Goal: Transaction & Acquisition: Book appointment/travel/reservation

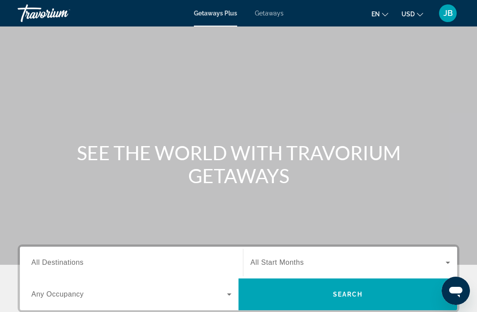
click at [128, 255] on div "Search widget" at bounding box center [131, 262] width 200 height 25
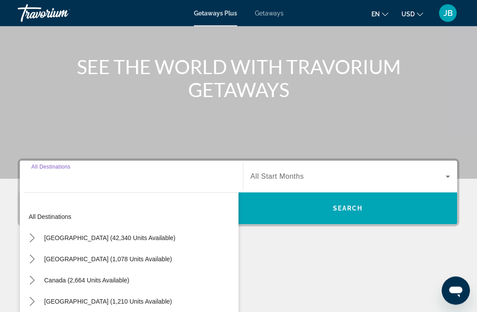
scroll to position [197, 0]
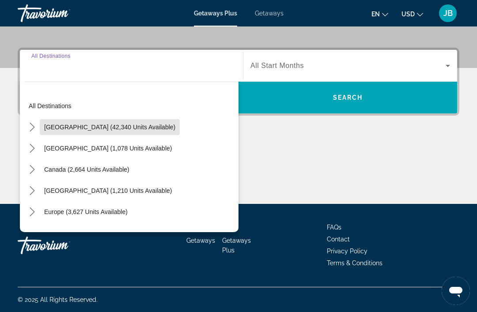
click at [134, 123] on span "Select destination: United States (42,340 units available)" at bounding box center [110, 127] width 140 height 21
type input "**********"
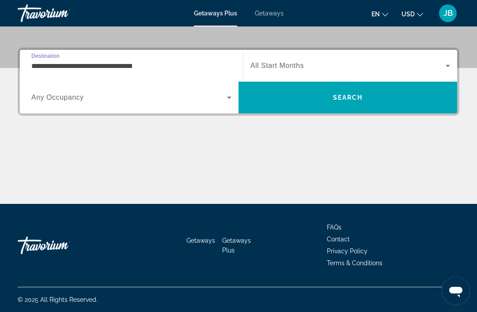
click at [191, 98] on span "Search widget" at bounding box center [129, 97] width 196 height 11
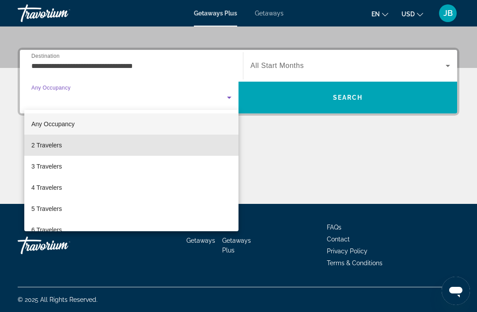
click at [66, 146] on mat-option "2 Travelers" at bounding box center [131, 145] width 214 height 21
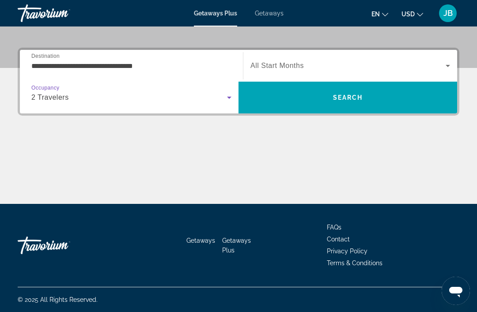
click at [340, 61] on span "Search widget" at bounding box center [347, 65] width 195 height 11
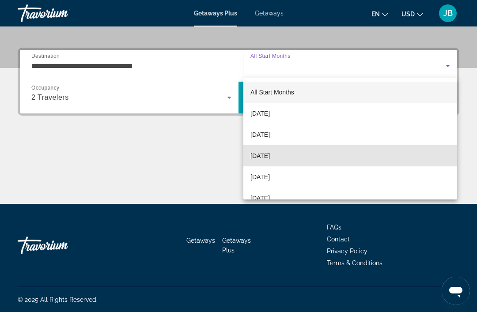
click at [270, 151] on span "[DATE]" at bounding box center [259, 156] width 19 height 11
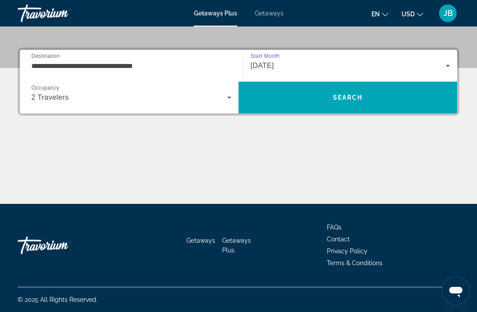
click at [360, 92] on span "Search" at bounding box center [347, 97] width 218 height 21
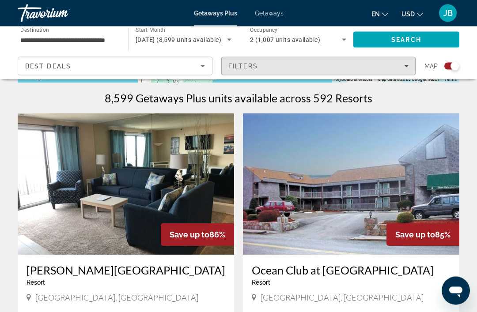
scroll to position [271, 0]
click at [407, 63] on div "Filters" at bounding box center [318, 66] width 181 height 7
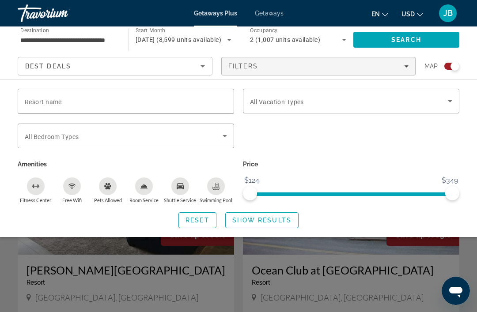
click at [412, 64] on span "Filters" at bounding box center [319, 66] width 194 height 21
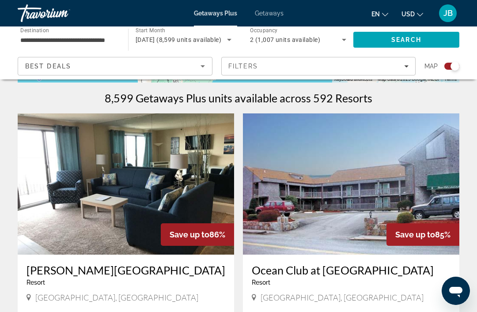
click at [269, 17] on span "Getaways" at bounding box center [269, 13] width 29 height 7
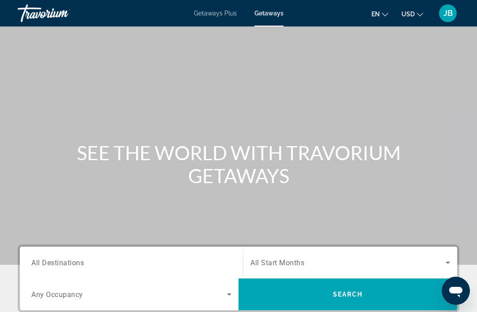
click at [160, 264] on input "Destination All Destinations" at bounding box center [131, 263] width 200 height 11
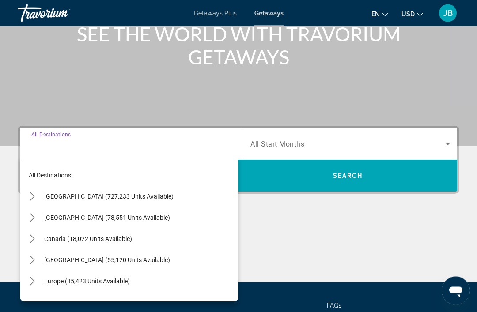
scroll to position [169, 0]
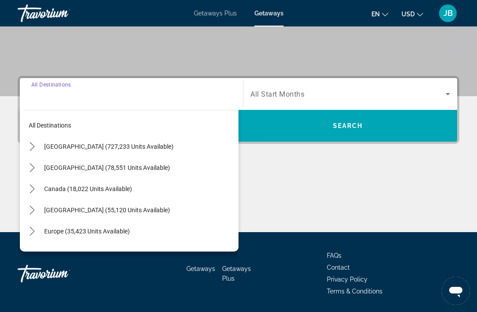
click at [139, 144] on span "[GEOGRAPHIC_DATA] (727,233 units available)" at bounding box center [108, 146] width 129 height 7
type input "**********"
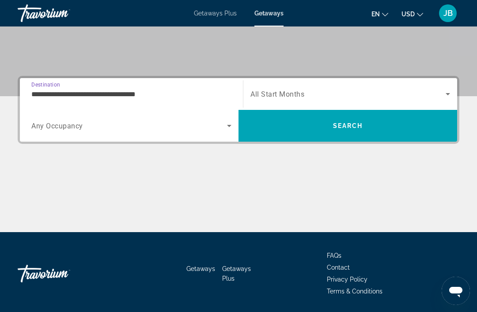
click at [166, 130] on span "Search widget" at bounding box center [129, 125] width 196 height 11
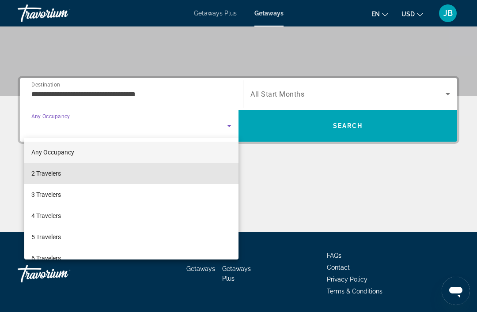
click at [74, 173] on mat-option "2 Travelers" at bounding box center [131, 173] width 214 height 21
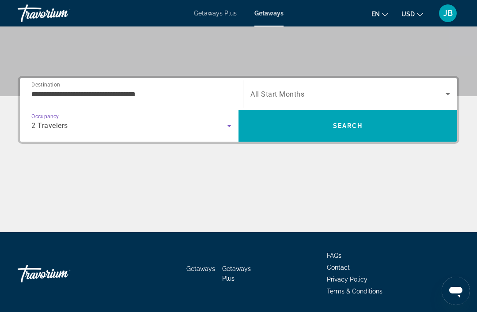
click at [450, 90] on icon "Search widget" at bounding box center [447, 94] width 11 height 11
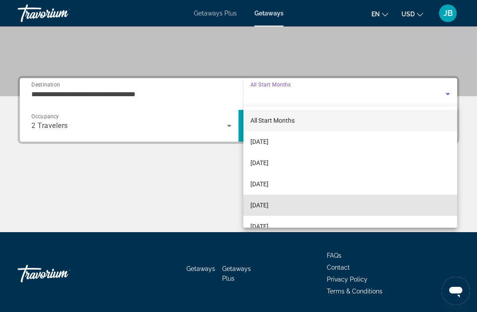
click at [268, 204] on span "[DATE]" at bounding box center [259, 205] width 18 height 11
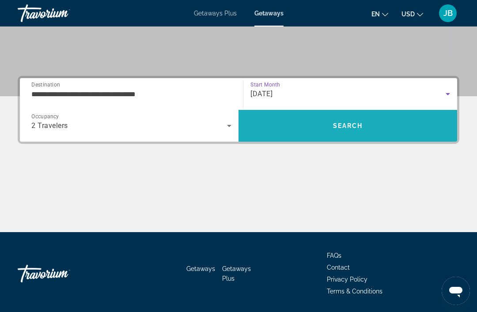
click at [366, 131] on span "Search" at bounding box center [347, 125] width 218 height 21
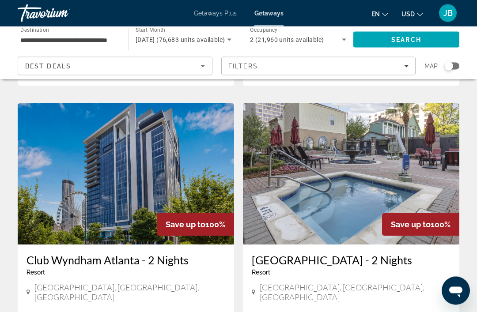
scroll to position [950, 0]
click at [207, 253] on div "Club Wyndham Atlanta - 2 Nights Resort - This is an adults only resort" at bounding box center [125, 267] width 199 height 29
click at [198, 158] on img "Main content" at bounding box center [126, 173] width 216 height 141
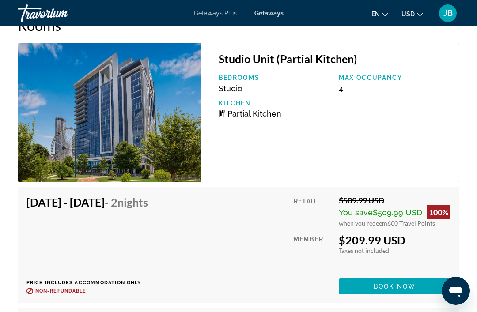
scroll to position [1750, 0]
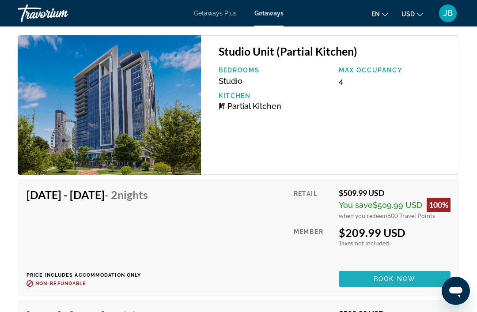
click at [394, 278] on span "Book now" at bounding box center [394, 278] width 42 height 7
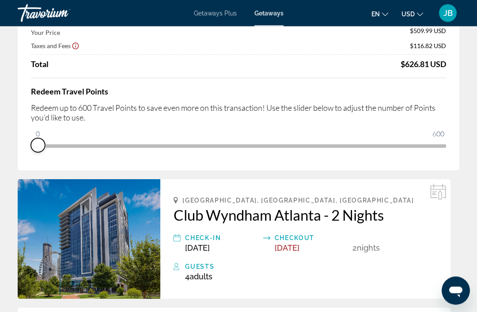
scroll to position [85, 0]
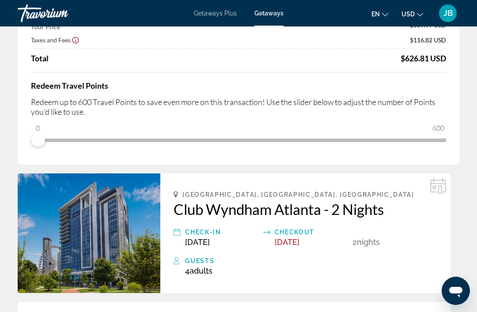
click at [208, 266] on span "Adults" at bounding box center [200, 270] width 23 height 9
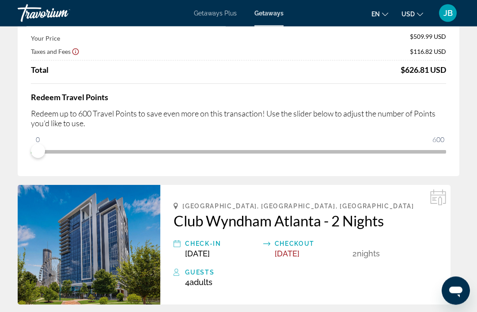
scroll to position [0, 0]
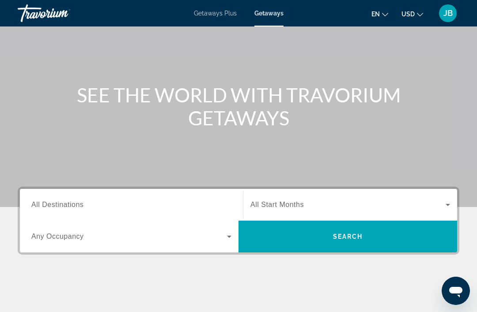
scroll to position [58, 0]
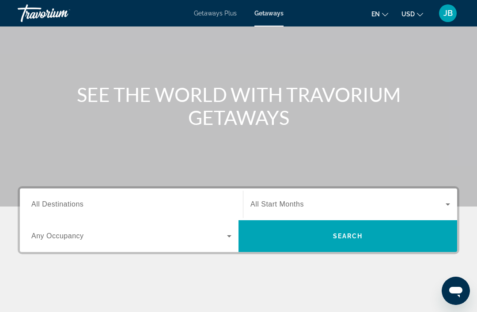
click at [157, 200] on input "Destination All Destinations" at bounding box center [131, 205] width 200 height 11
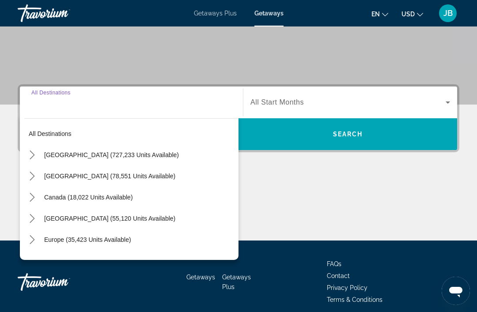
scroll to position [169, 0]
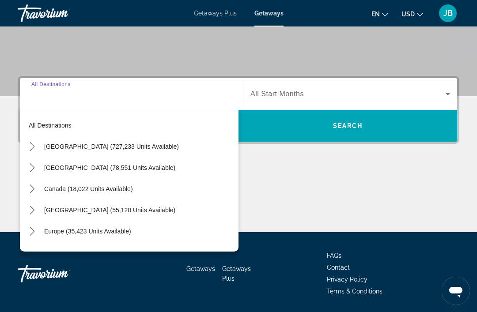
click at [128, 142] on span "Select destination: United States (727,233 units available)" at bounding box center [139, 146] width 199 height 21
type input "**********"
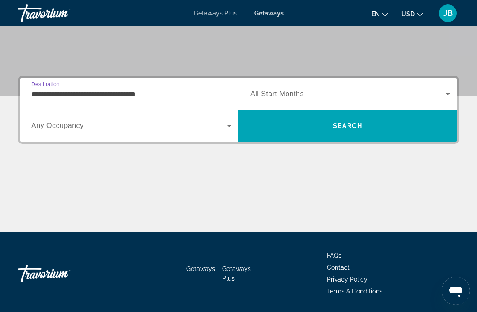
click at [167, 131] on span "Search widget" at bounding box center [129, 125] width 196 height 11
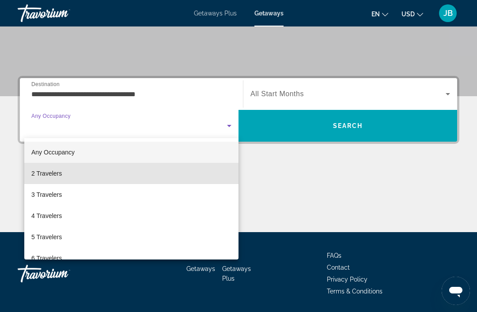
click at [57, 174] on span "2 Travelers" at bounding box center [46, 173] width 30 height 11
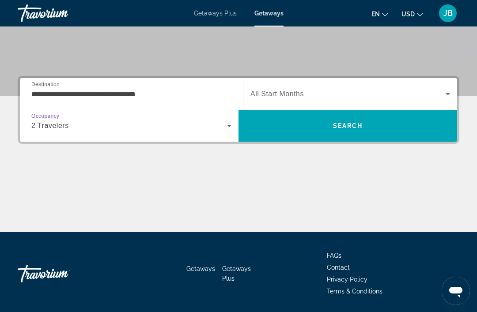
click at [448, 91] on icon "Search widget" at bounding box center [447, 94] width 11 height 11
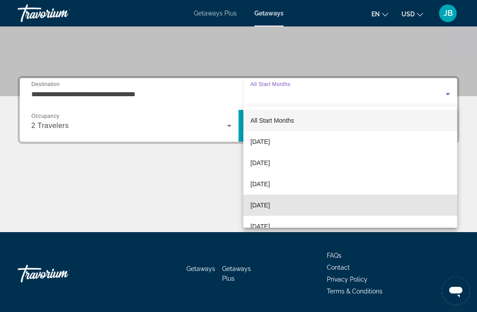
click at [270, 207] on span "[DATE]" at bounding box center [259, 205] width 19 height 11
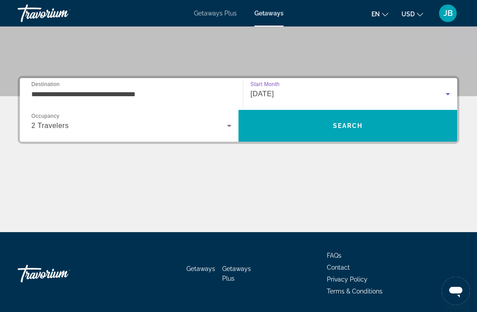
click at [364, 123] on span "Search" at bounding box center [347, 125] width 218 height 21
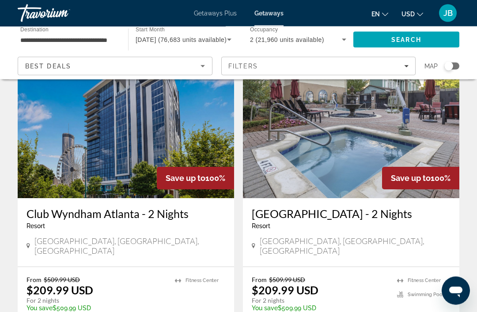
scroll to position [997, 0]
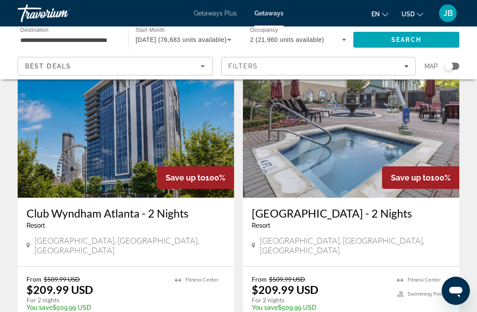
click at [132, 132] on img "Main content" at bounding box center [126, 126] width 216 height 141
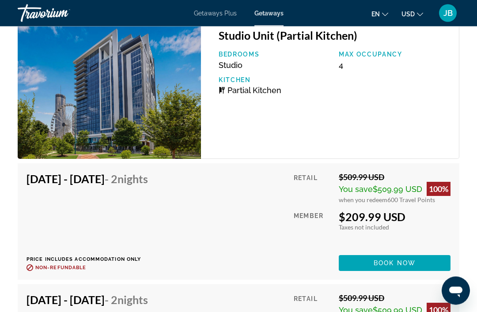
scroll to position [1766, 0]
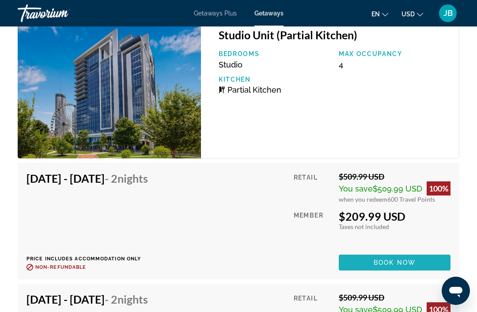
click at [398, 262] on span "Book now" at bounding box center [394, 262] width 42 height 7
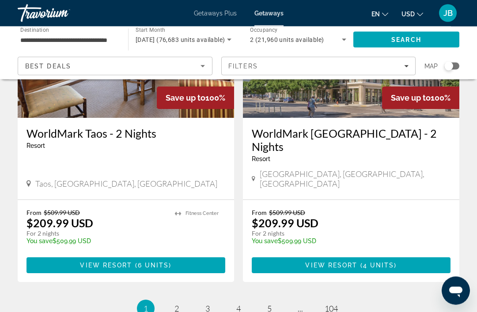
scroll to position [1697, 0]
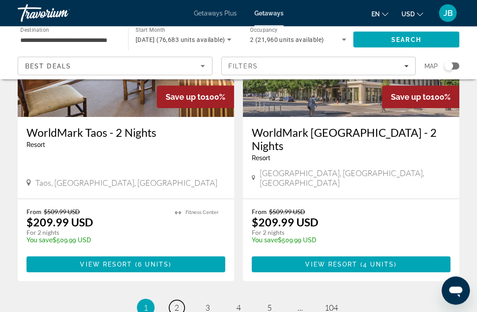
click at [177, 303] on span "2" at bounding box center [176, 308] width 4 height 10
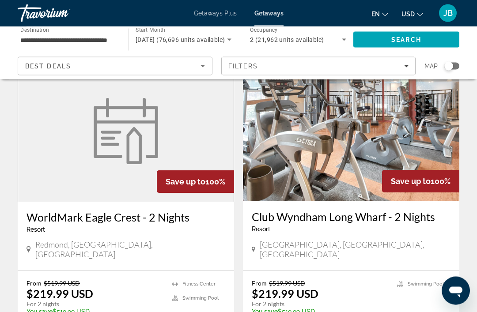
scroll to position [1680, 0]
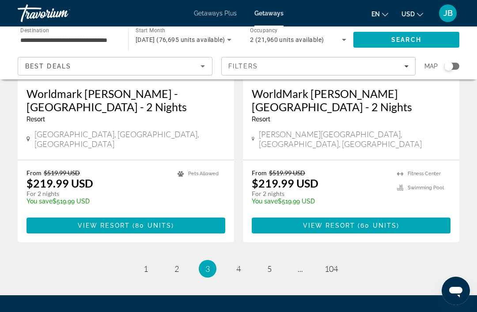
scroll to position [1781, 0]
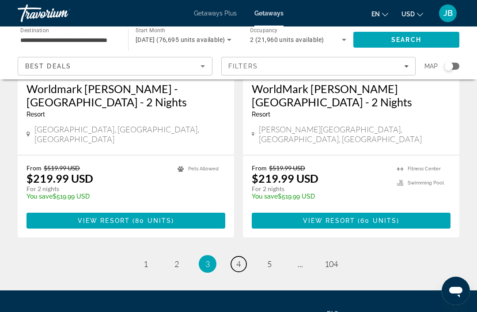
click at [238, 259] on span "4" at bounding box center [238, 264] width 4 height 10
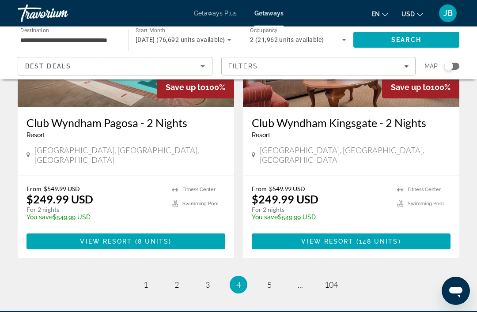
scroll to position [1742, 0]
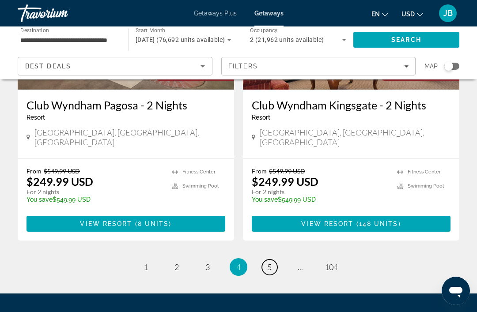
click at [270, 262] on span "5" at bounding box center [269, 267] width 4 height 10
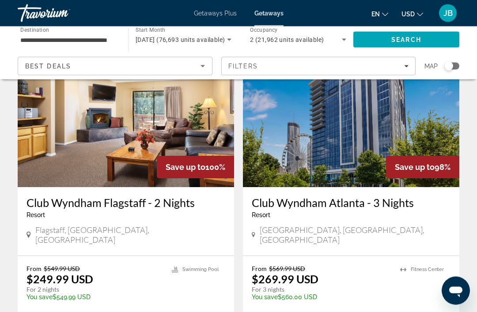
scroll to position [56, 0]
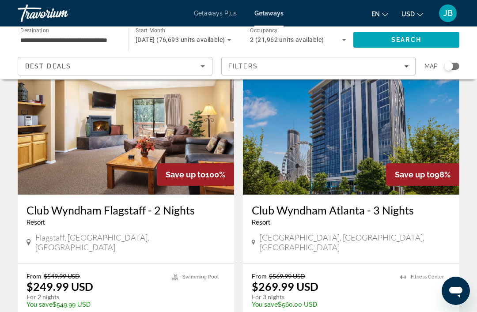
click at [409, 37] on span "Search" at bounding box center [406, 39] width 30 height 7
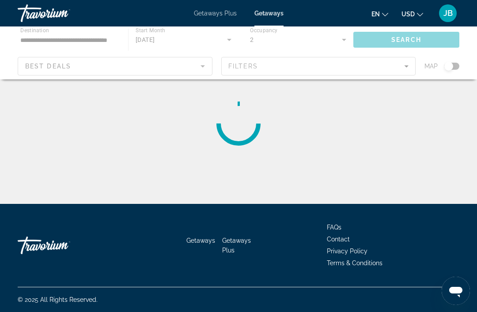
scroll to position [28, 0]
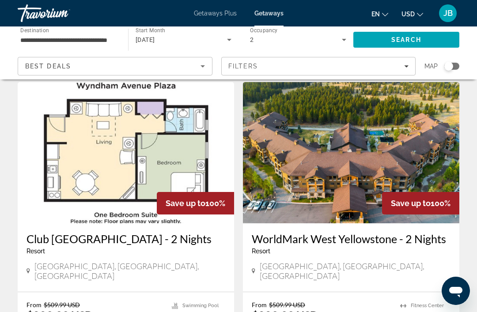
click at [406, 67] on icon "Filters" at bounding box center [406, 66] width 4 height 2
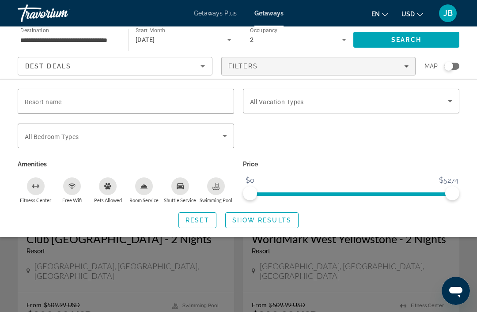
click at [205, 65] on icon "Sort by" at bounding box center [202, 66] width 11 height 11
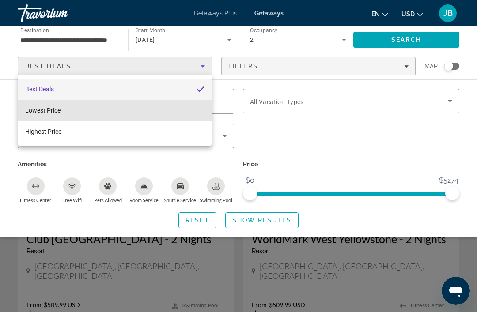
click at [49, 112] on span "Lowest Price" at bounding box center [42, 110] width 35 height 7
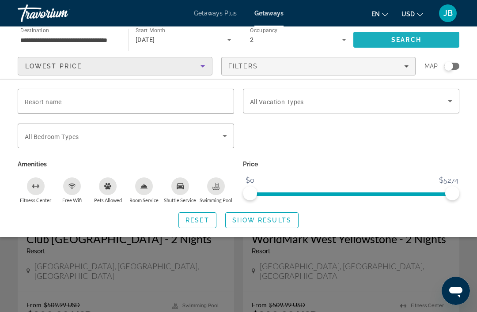
click at [407, 38] on span "Search" at bounding box center [406, 39] width 30 height 7
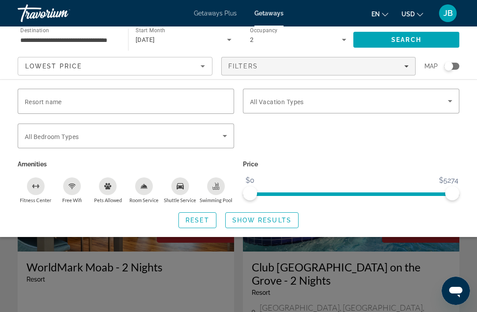
click at [422, 63] on div "Lowest Price Filters Map" at bounding box center [238, 66] width 441 height 19
click at [388, 190] on span "ngx-slider" at bounding box center [319, 192] width 138 height 14
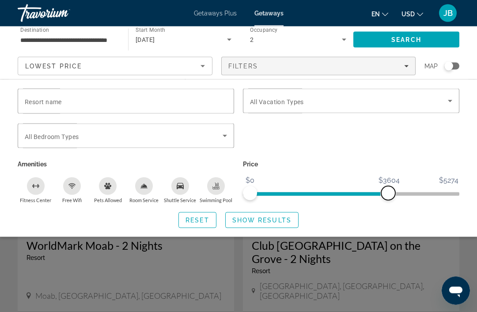
scroll to position [22, 0]
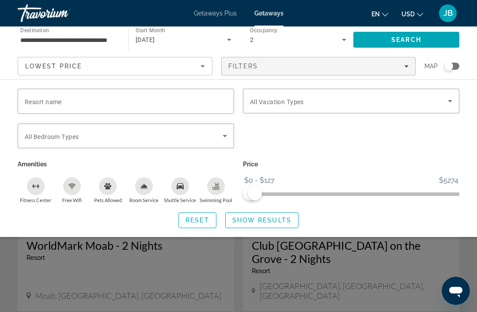
click at [407, 39] on span "Search" at bounding box center [406, 39] width 30 height 7
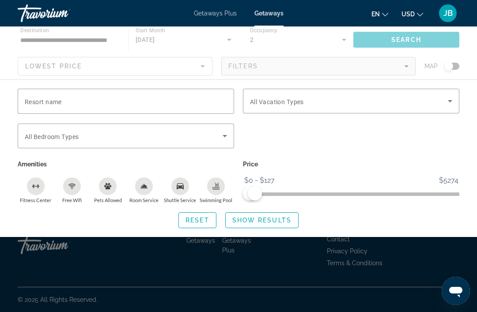
scroll to position [28, 0]
click at [412, 152] on div "Search widget" at bounding box center [350, 141] width 225 height 34
click at [410, 56] on div "Main content" at bounding box center [238, 52] width 477 height 53
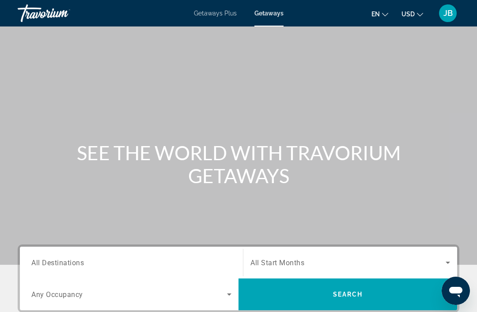
click at [179, 259] on input "Destination All Destinations" at bounding box center [131, 263] width 200 height 11
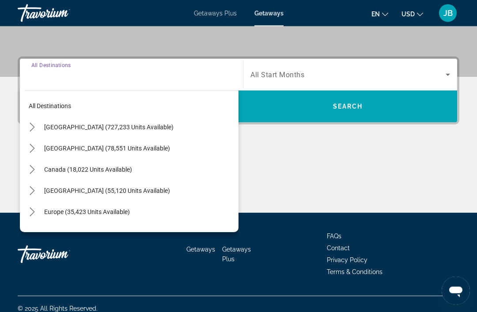
scroll to position [197, 0]
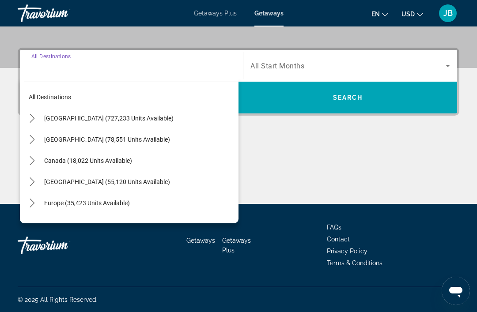
click at [79, 118] on span "[GEOGRAPHIC_DATA] (727,233 units available)" at bounding box center [108, 118] width 129 height 7
type input "**********"
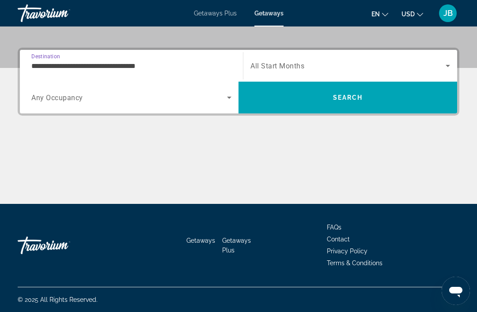
click at [232, 98] on icon "Search widget" at bounding box center [229, 97] width 11 height 11
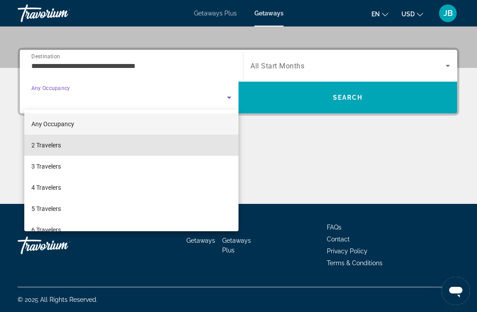
click at [52, 144] on span "2 Travelers" at bounding box center [46, 145] width 30 height 11
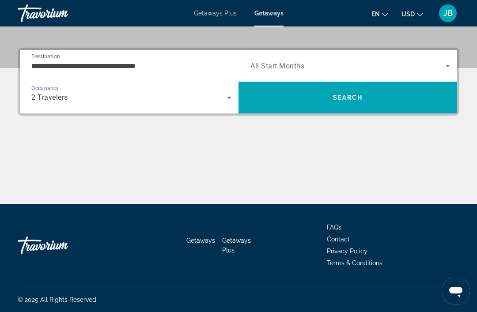
click at [452, 64] on icon "Search widget" at bounding box center [447, 65] width 11 height 11
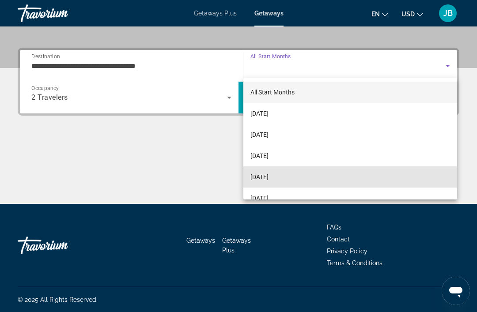
click at [268, 175] on span "[DATE]" at bounding box center [259, 177] width 18 height 11
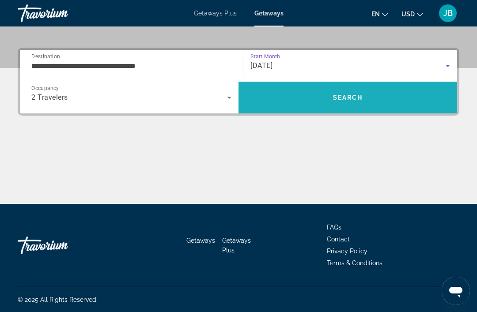
click at [367, 95] on span "Search" at bounding box center [347, 97] width 218 height 21
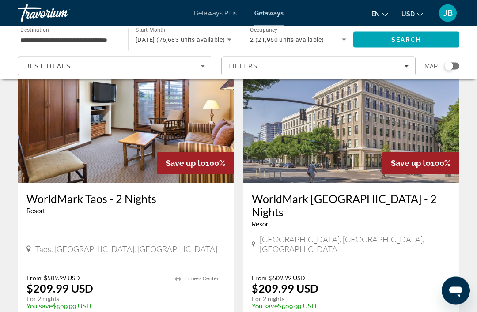
scroll to position [1631, 0]
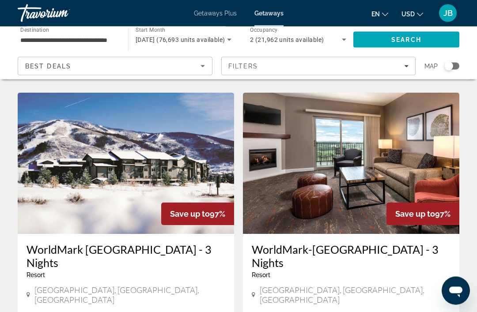
scroll to position [948, 0]
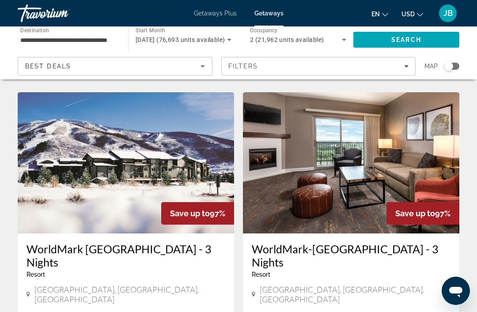
click at [221, 16] on span "Getaways Plus" at bounding box center [215, 13] width 43 height 7
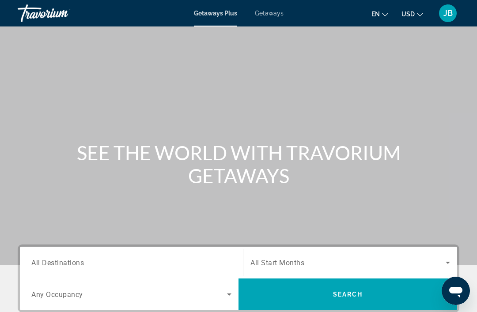
click at [192, 258] on input "Destination All Destinations" at bounding box center [131, 263] width 200 height 11
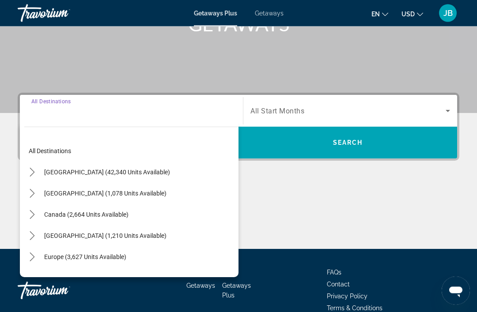
scroll to position [169, 0]
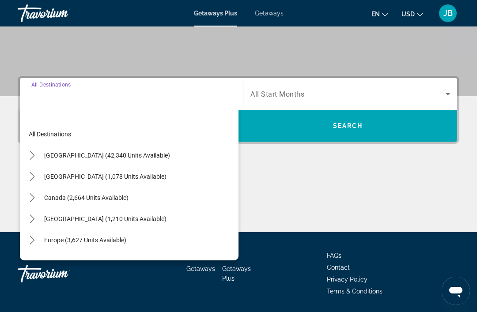
click at [127, 215] on span "Select destination: Caribbean & Atlantic Islands (1,210 units available)" at bounding box center [105, 218] width 131 height 21
type input "**********"
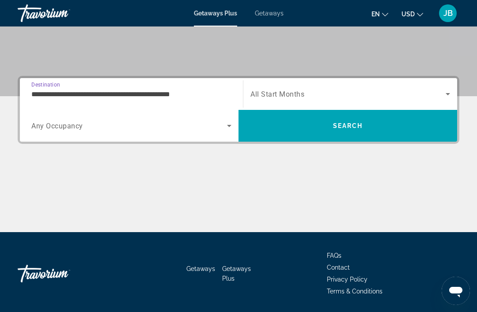
click at [230, 126] on icon "Search widget" at bounding box center [229, 126] width 4 height 2
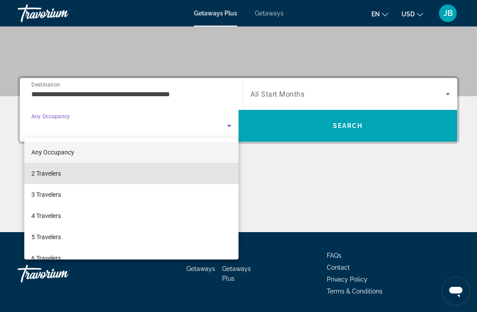
click at [54, 177] on span "2 Travelers" at bounding box center [46, 173] width 30 height 11
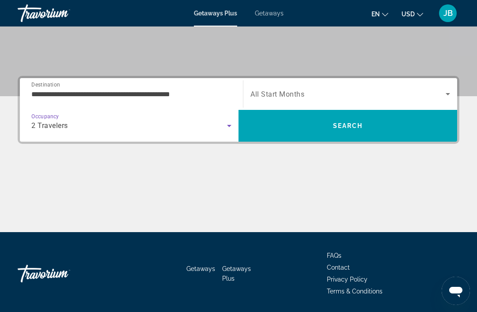
click at [346, 89] on span "Search widget" at bounding box center [347, 94] width 195 height 11
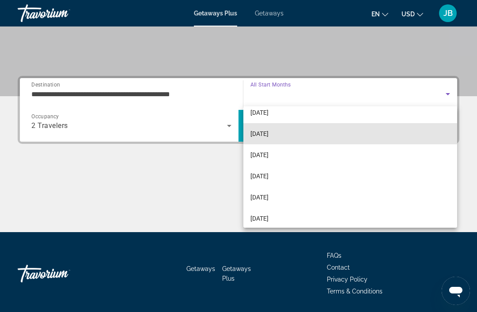
scroll to position [76, 0]
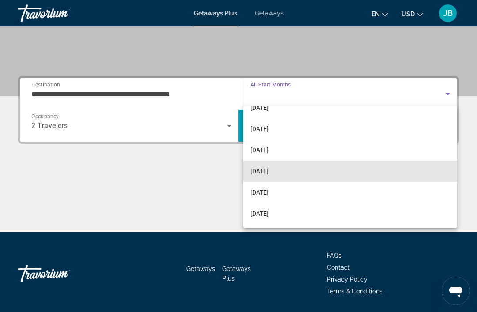
click at [268, 173] on span "[DATE]" at bounding box center [259, 171] width 18 height 11
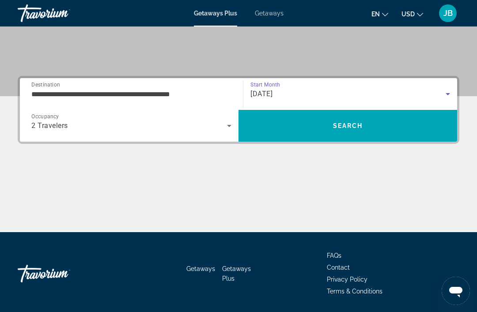
click at [382, 125] on span "Search" at bounding box center [347, 125] width 218 height 21
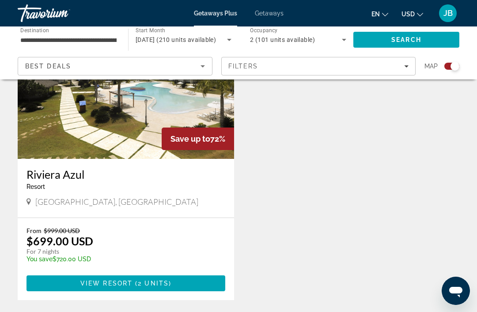
scroll to position [1306, 0]
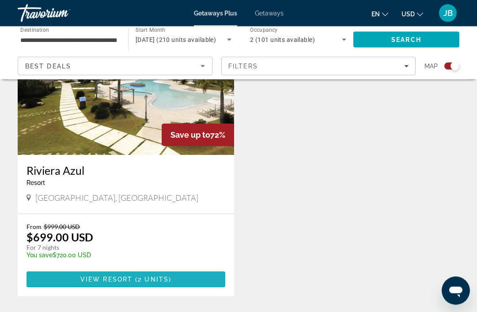
scroll to position [1307, 0]
click at [161, 276] on span "2 units" at bounding box center [153, 279] width 31 height 7
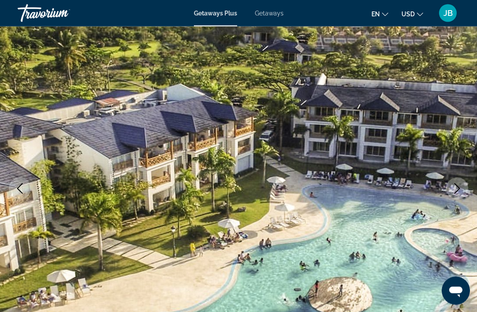
scroll to position [44, 0]
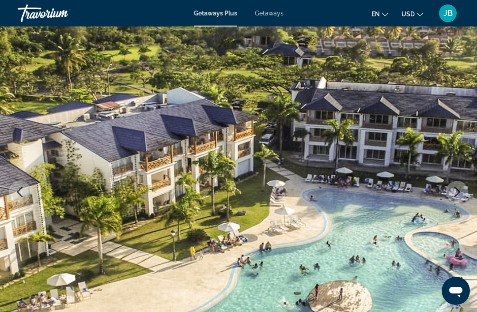
click at [463, 162] on img "Main content" at bounding box center [238, 191] width 477 height 419
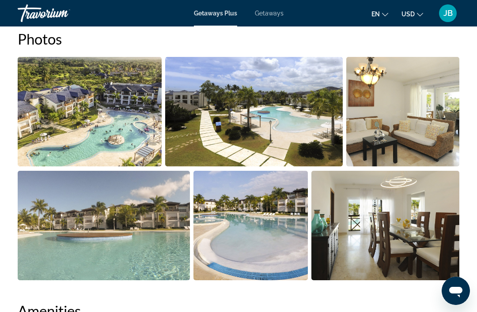
scroll to position [538, 0]
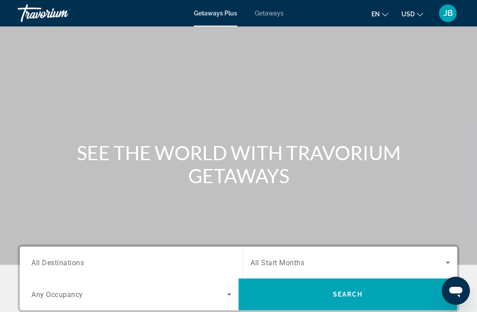
click at [208, 259] on input "Destination All Destinations" at bounding box center [131, 263] width 200 height 11
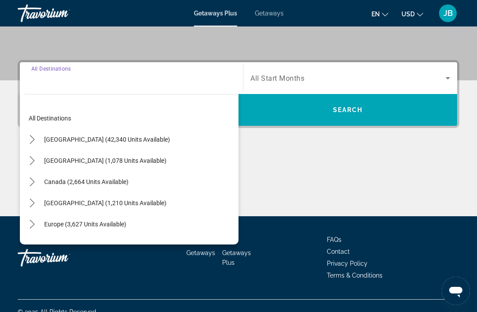
scroll to position [197, 0]
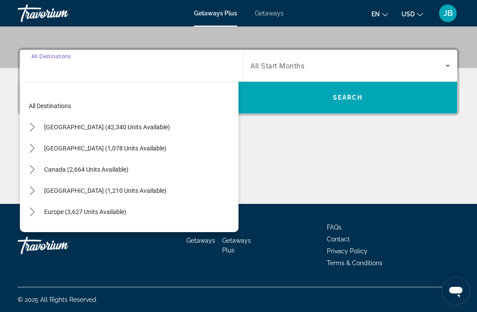
click at [146, 189] on span "[GEOGRAPHIC_DATA] (1,210 units available)" at bounding box center [105, 190] width 122 height 7
type input "**********"
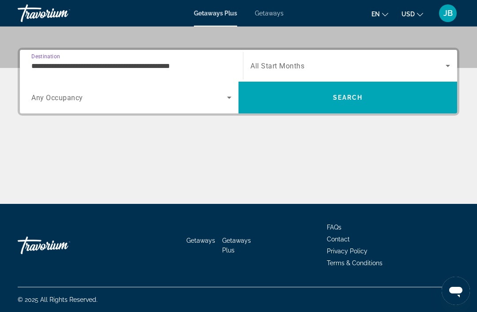
click at [232, 97] on icon "Search widget" at bounding box center [229, 97] width 11 height 11
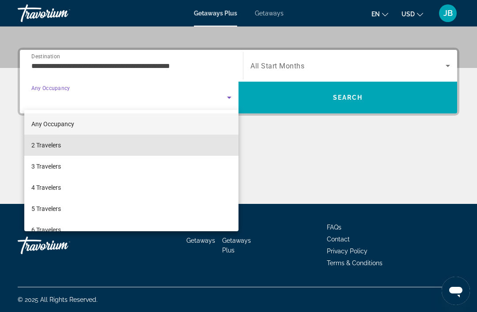
click at [56, 146] on span "2 Travelers" at bounding box center [46, 145] width 30 height 11
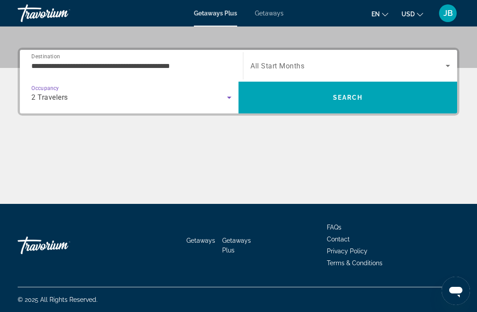
click at [448, 63] on icon "Search widget" at bounding box center [447, 65] width 11 height 11
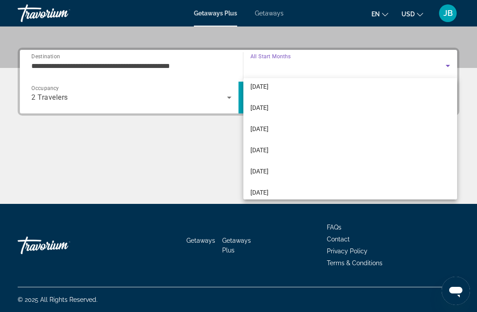
scroll to position [112, 0]
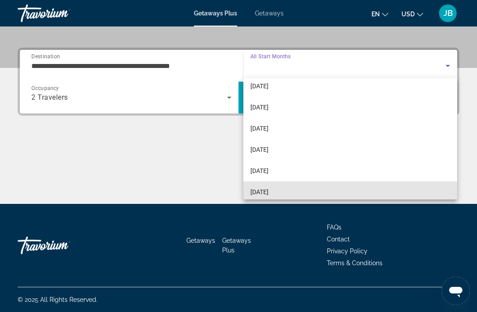
click at [268, 192] on span "[DATE]" at bounding box center [259, 192] width 18 height 11
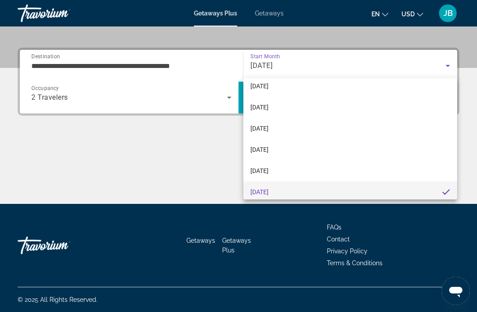
scroll to position [115, 0]
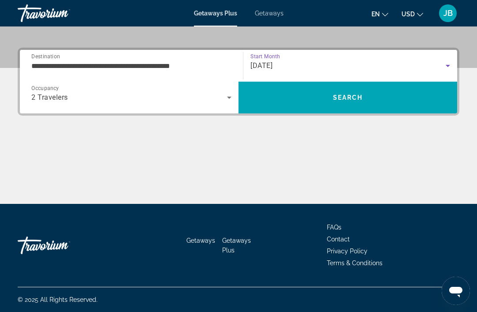
click at [361, 98] on span "Search" at bounding box center [348, 97] width 30 height 7
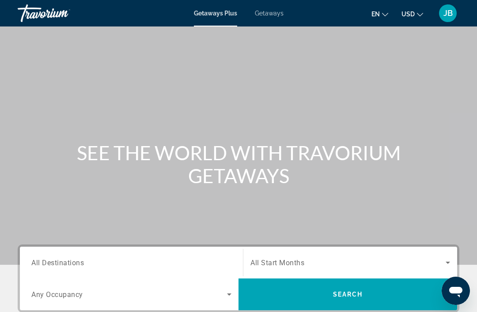
click at [146, 260] on input "Destination All Destinations" at bounding box center [131, 263] width 200 height 11
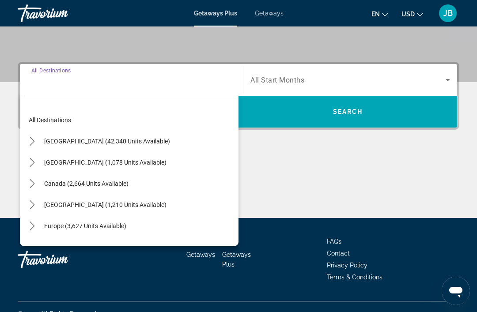
scroll to position [197, 0]
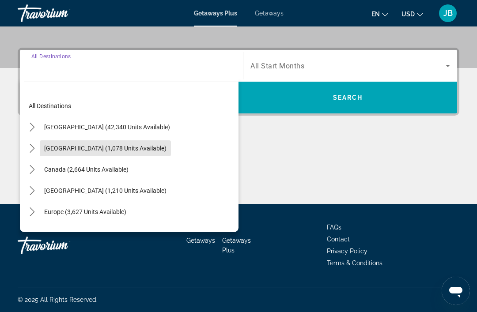
click at [114, 151] on span "[GEOGRAPHIC_DATA] (1,078 units available)" at bounding box center [105, 148] width 122 height 7
type input "**********"
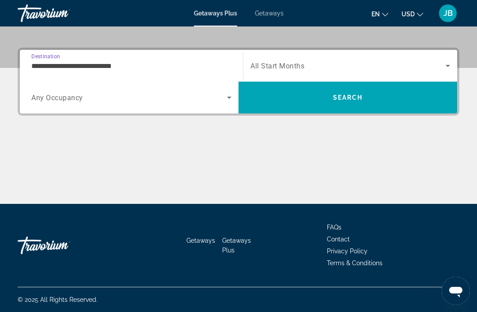
click at [233, 98] on icon "Search widget" at bounding box center [229, 97] width 11 height 11
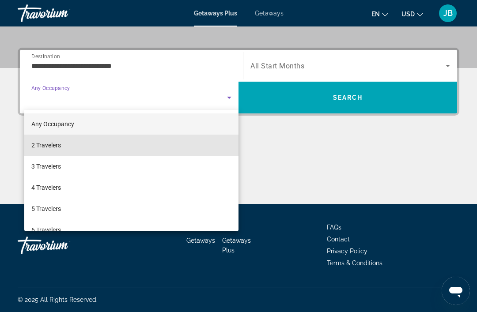
click at [52, 145] on span "2 Travelers" at bounding box center [46, 145] width 30 height 11
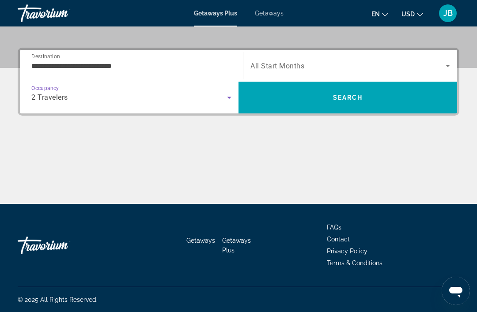
click at [446, 68] on icon "Search widget" at bounding box center [447, 65] width 11 height 11
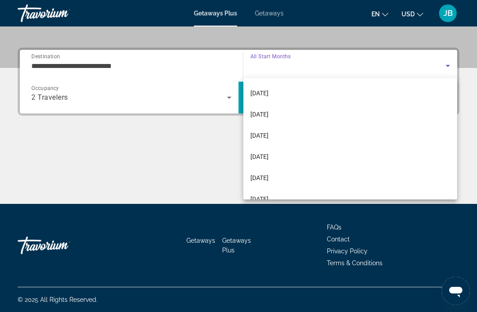
scroll to position [124, 0]
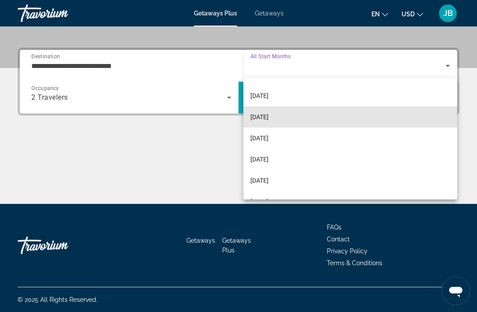
click at [268, 116] on span "[DATE]" at bounding box center [259, 117] width 18 height 11
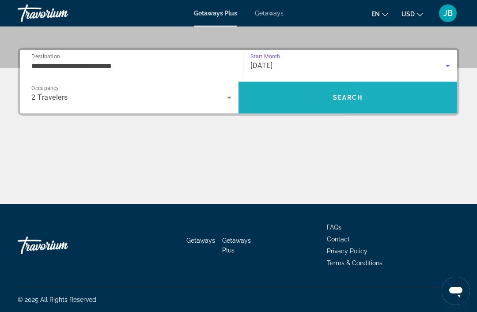
click at [405, 97] on span "Search" at bounding box center [347, 97] width 218 height 21
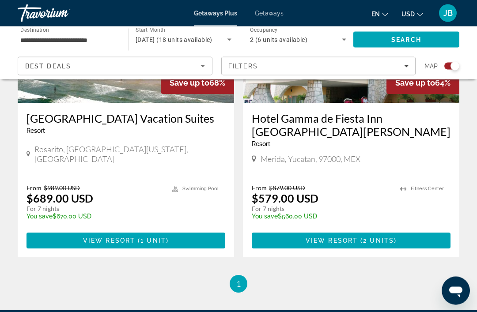
scroll to position [1701, 0]
